Goal: Find specific page/section: Find specific page/section

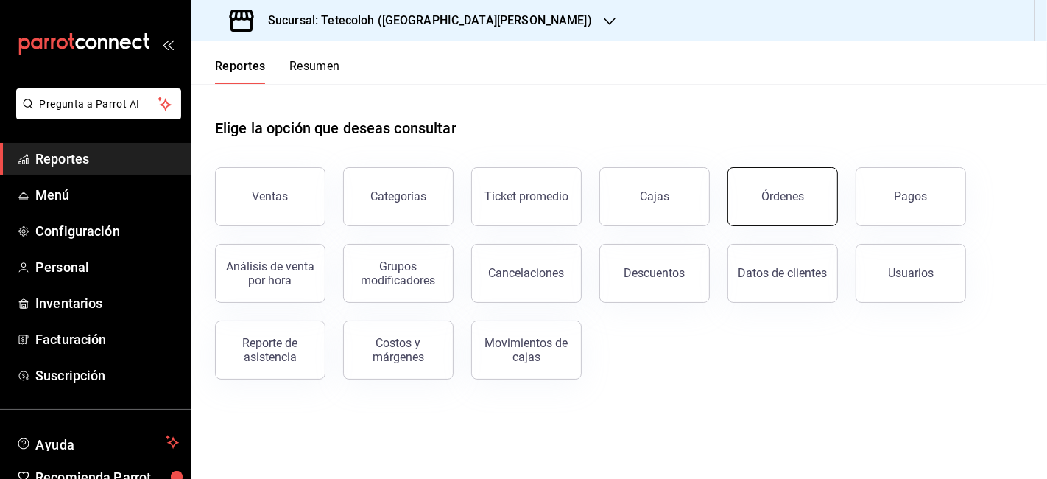
click at [820, 179] on button "Órdenes" at bounding box center [783, 196] width 110 height 59
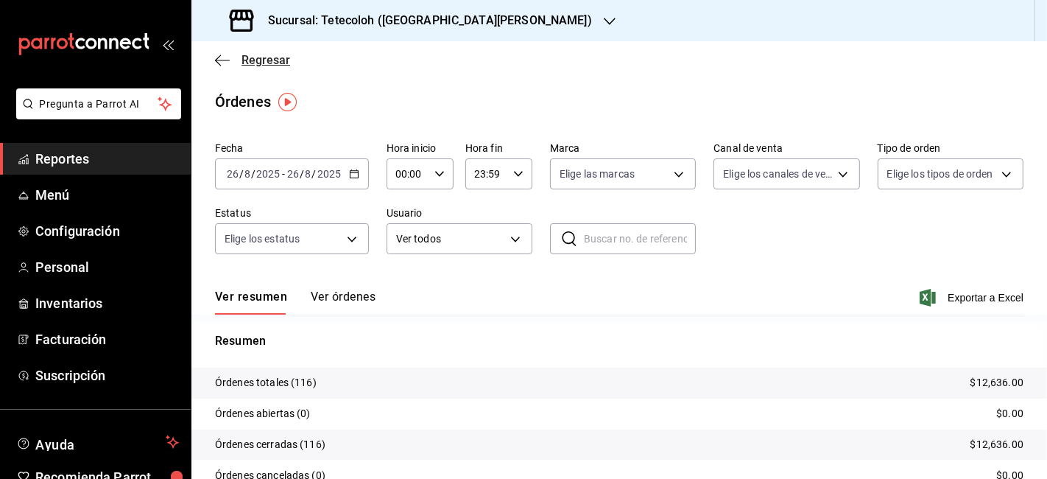
click at [267, 62] on span "Regresar" at bounding box center [266, 60] width 49 height 14
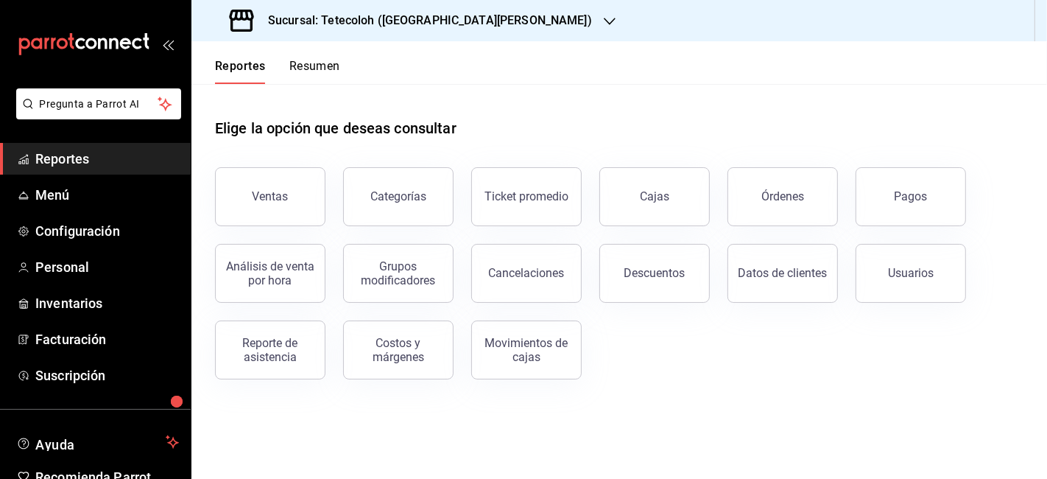
scroll to position [76, 0]
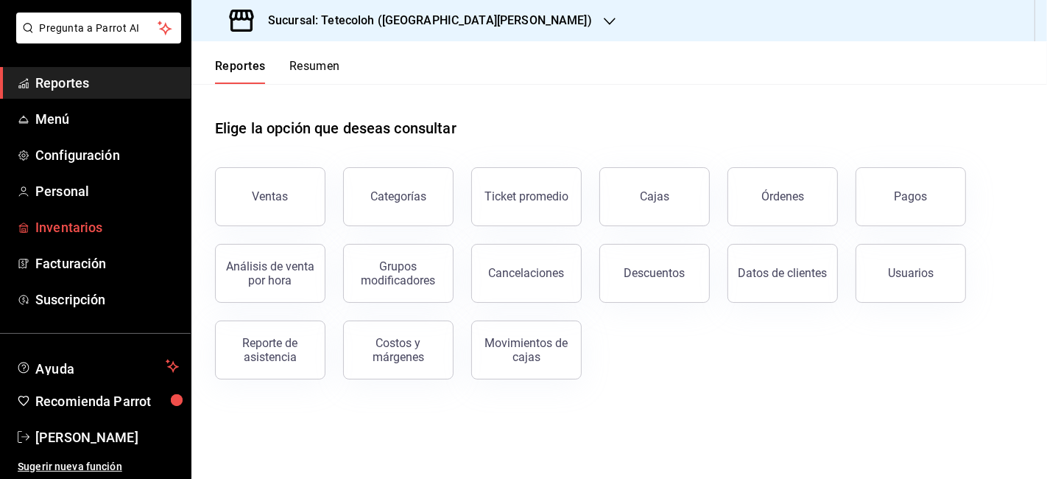
click at [73, 231] on span "Inventarios" at bounding box center [107, 227] width 144 height 20
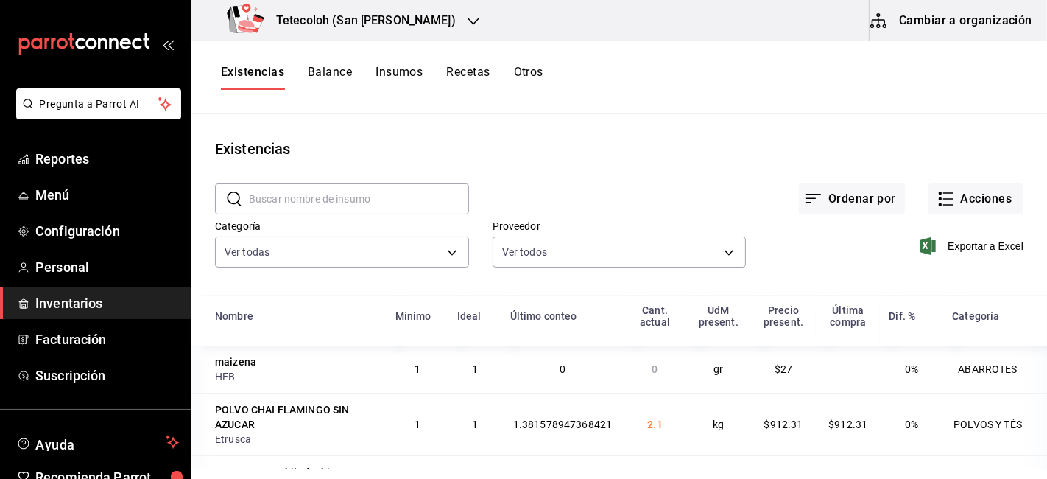
click at [537, 72] on button "Otros" at bounding box center [528, 77] width 29 height 25
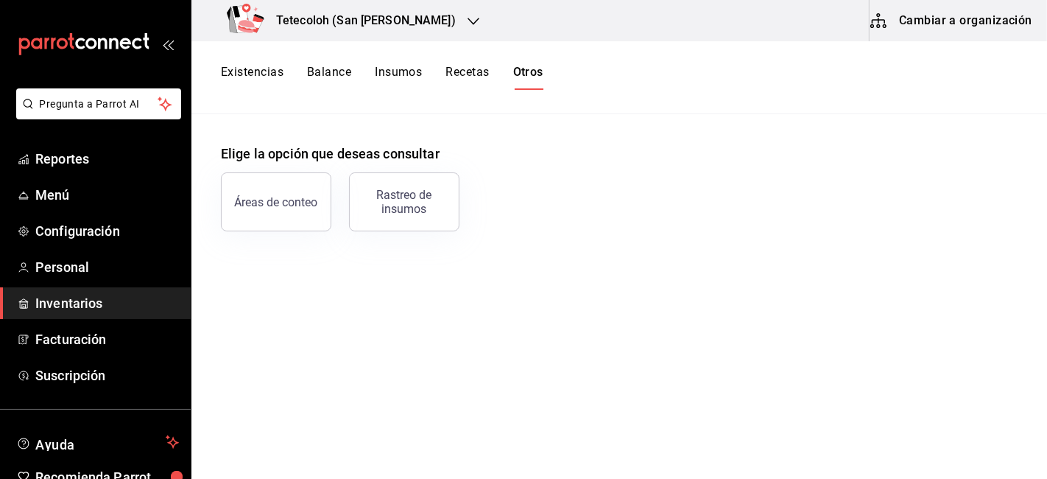
click at [489, 74] on button "Recetas" at bounding box center [467, 77] width 43 height 25
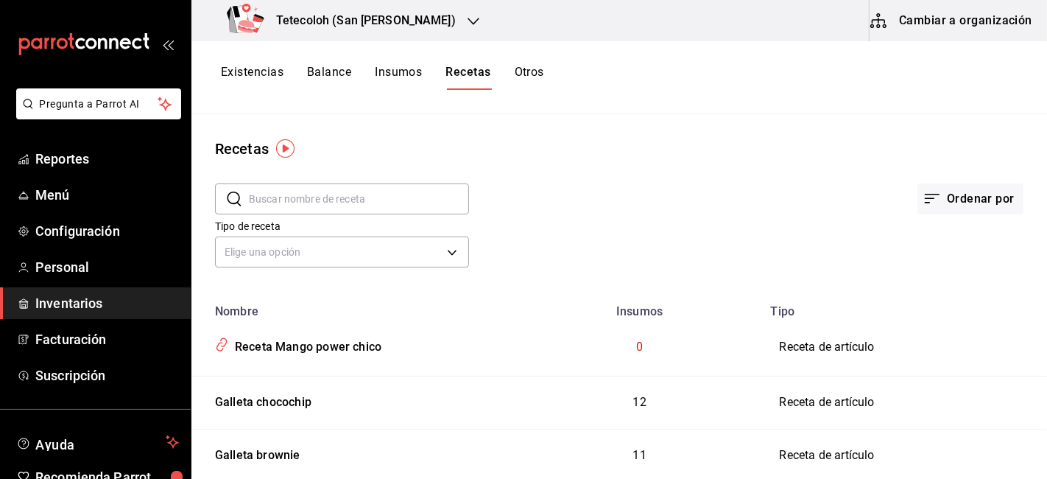
click at [414, 78] on button "Insumos" at bounding box center [398, 77] width 47 height 25
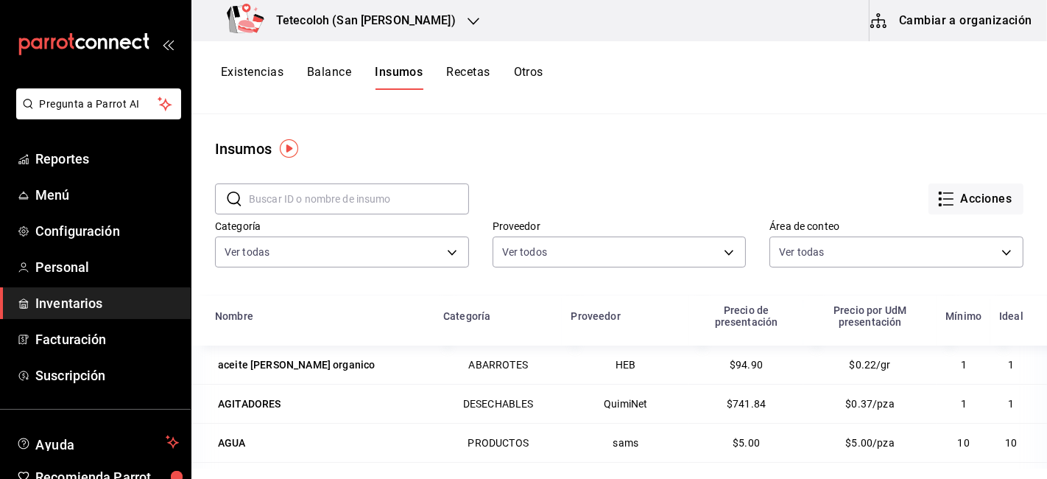
click at [337, 77] on button "Balance" at bounding box center [329, 77] width 44 height 25
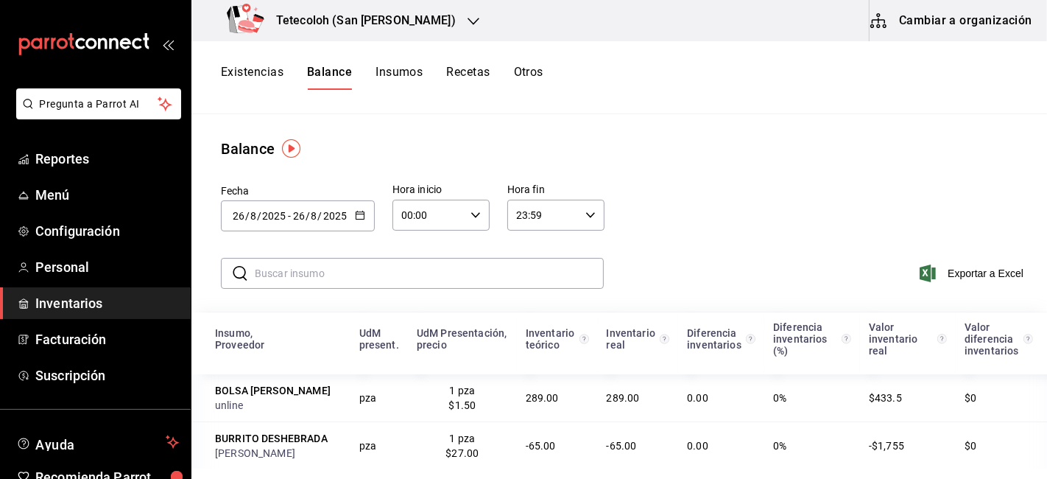
click at [261, 74] on button "Existencias" at bounding box center [252, 77] width 63 height 25
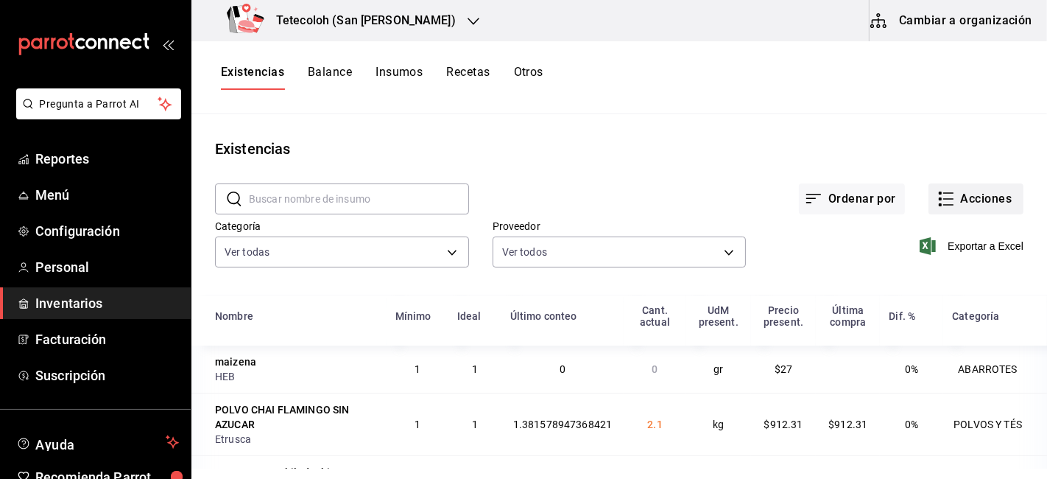
click at [938, 195] on icon "button" at bounding box center [947, 199] width 18 height 18
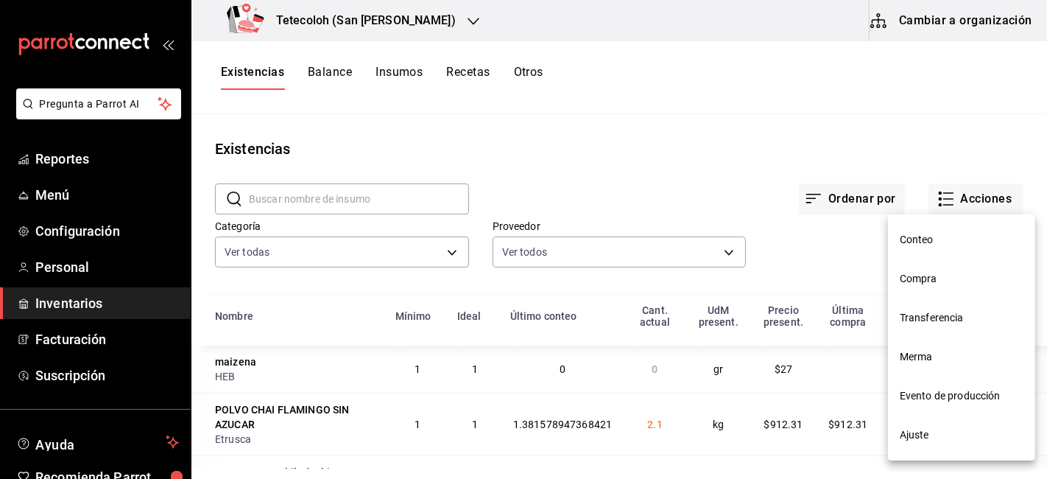
click at [930, 271] on span "Compra" at bounding box center [962, 278] width 124 height 15
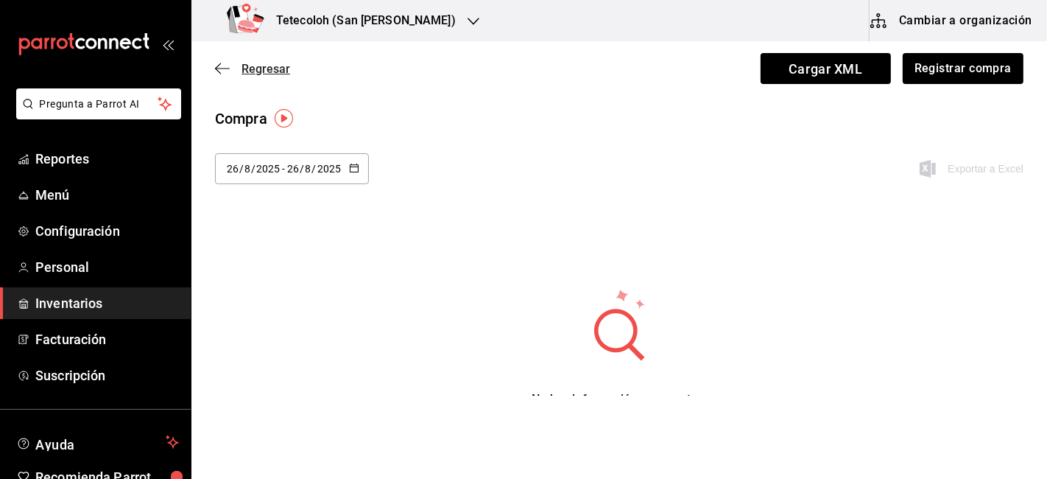
click at [269, 69] on span "Regresar" at bounding box center [266, 69] width 49 height 14
